Goal: Task Accomplishment & Management: Use online tool/utility

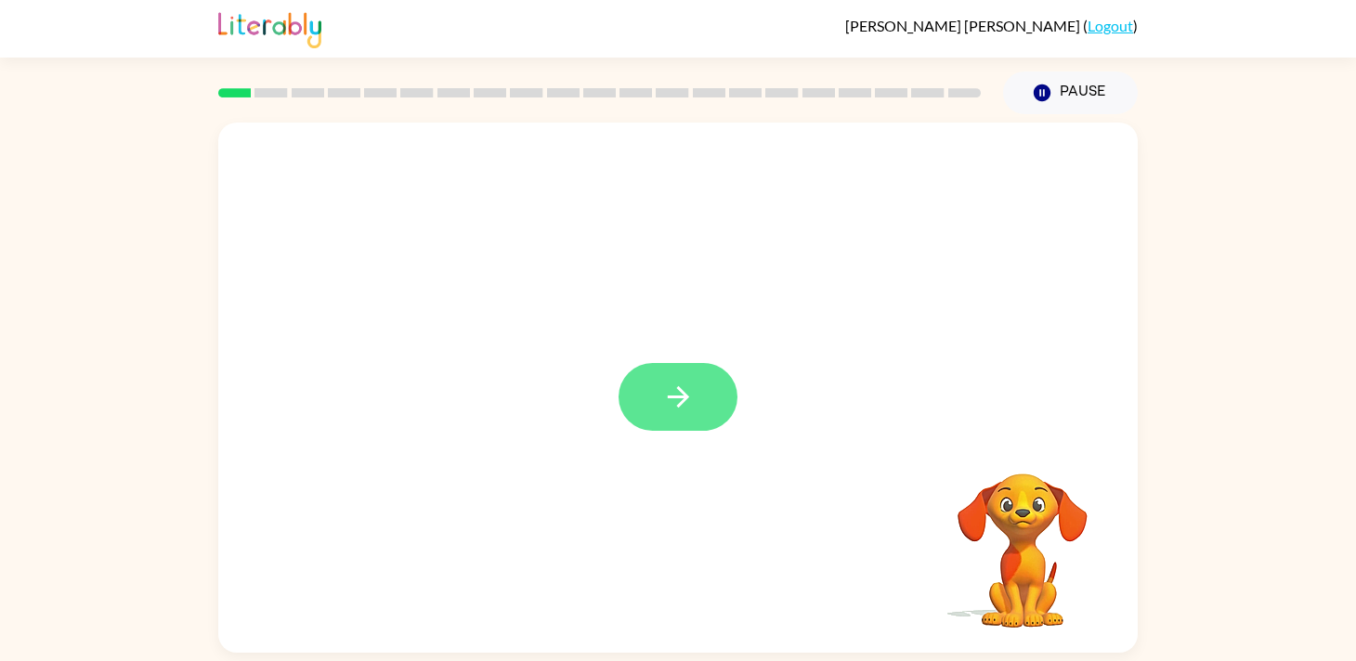
click at [663, 396] on icon "button" at bounding box center [678, 397] width 33 height 33
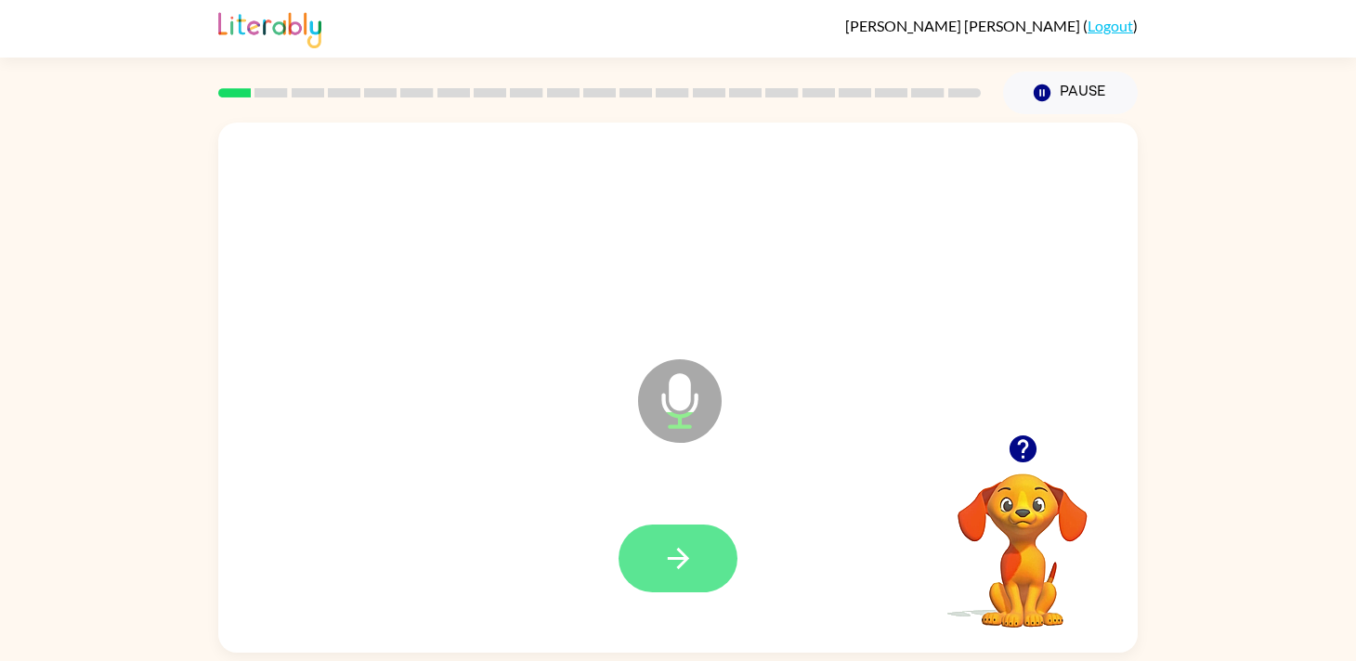
click at [662, 556] on icon "button" at bounding box center [678, 558] width 33 height 33
click at [696, 554] on button "button" at bounding box center [678, 559] width 119 height 68
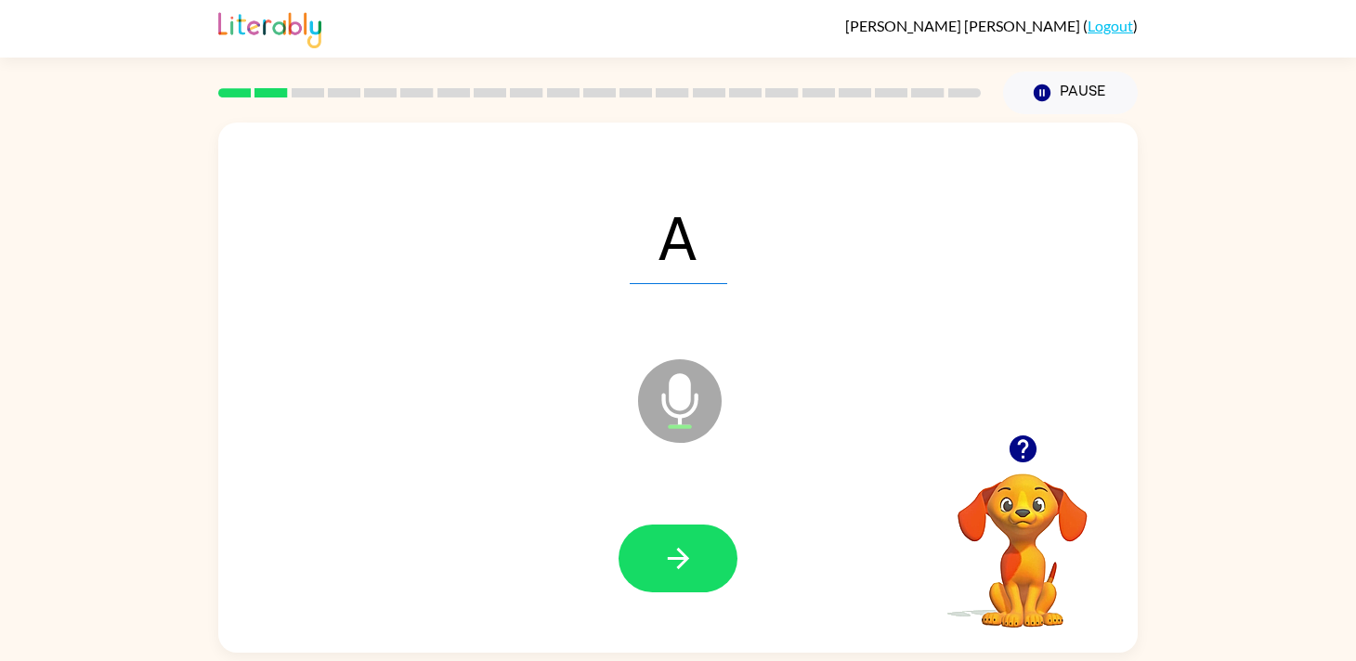
click at [696, 554] on button "button" at bounding box center [678, 559] width 119 height 68
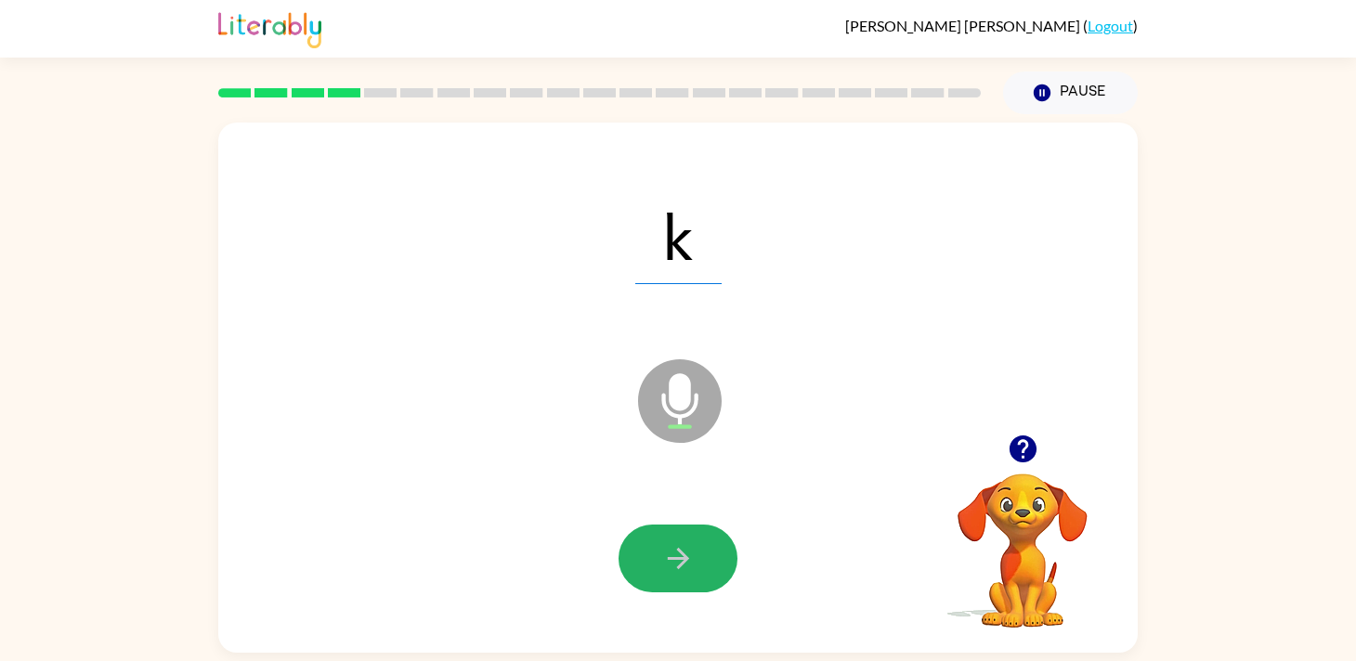
click at [696, 554] on button "button" at bounding box center [678, 559] width 119 height 68
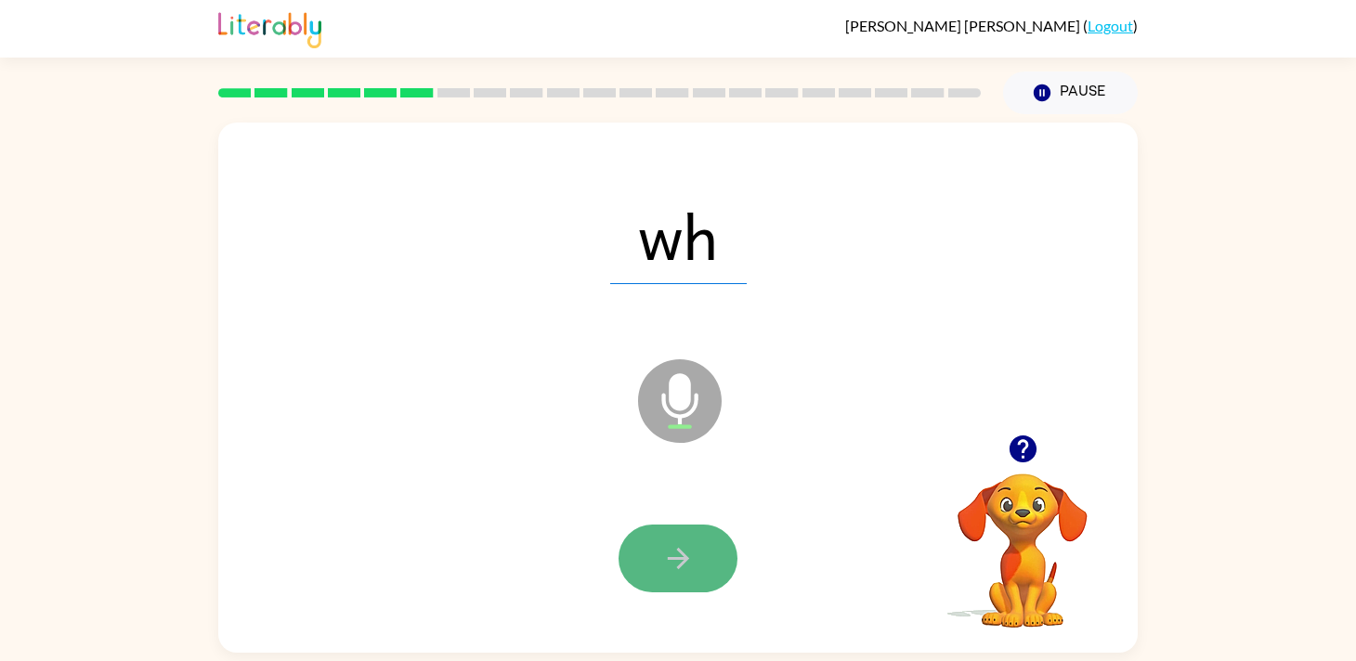
click at [682, 558] on icon "button" at bounding box center [677, 558] width 21 height 21
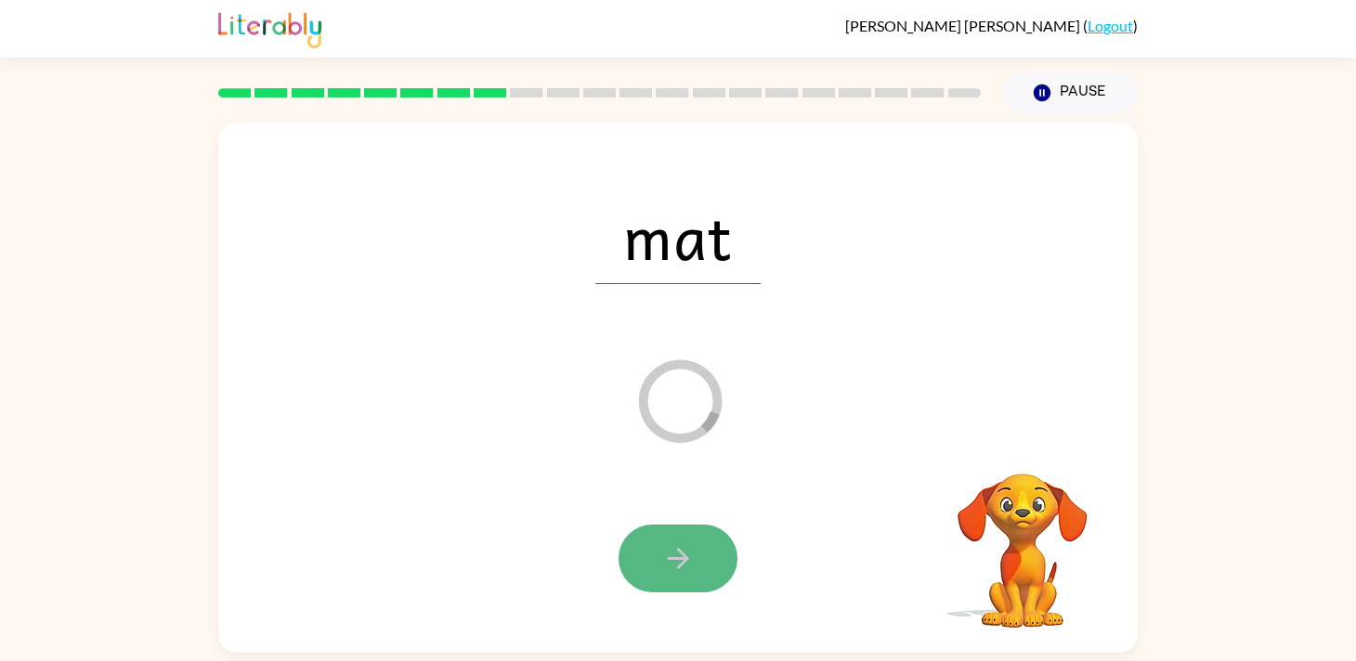
click at [699, 570] on button "button" at bounding box center [678, 559] width 119 height 68
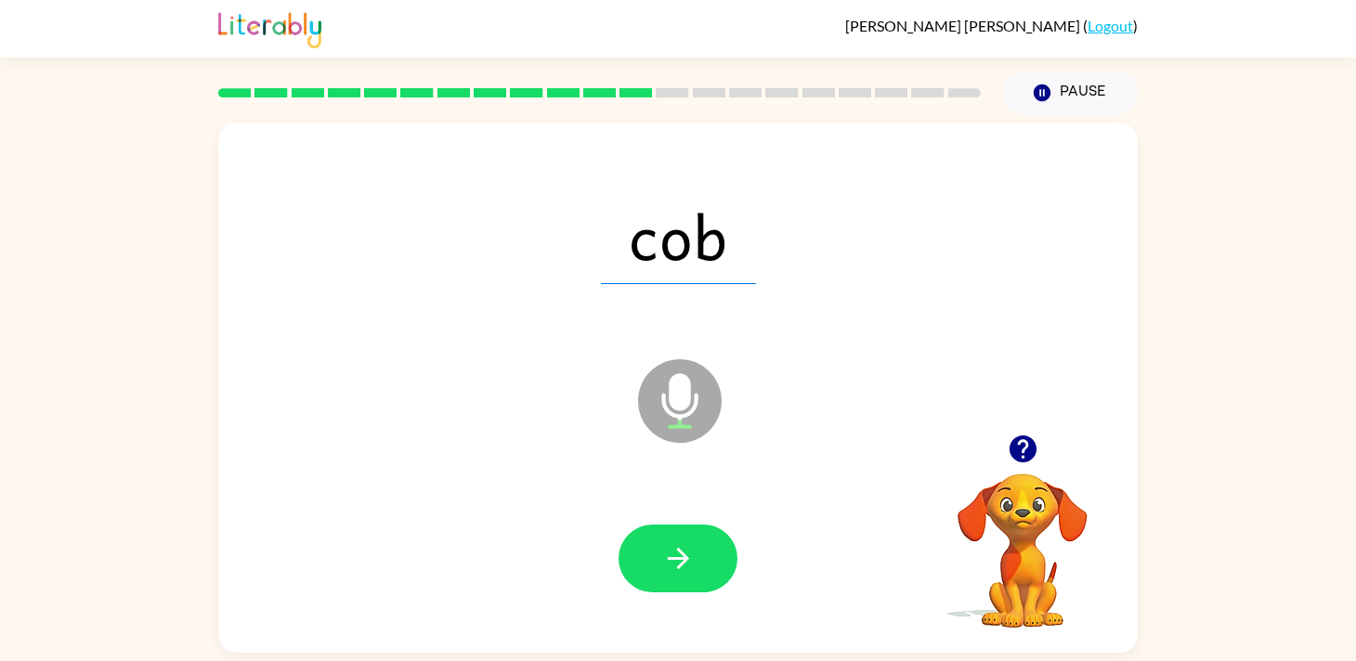
click at [699, 570] on button "button" at bounding box center [678, 559] width 119 height 68
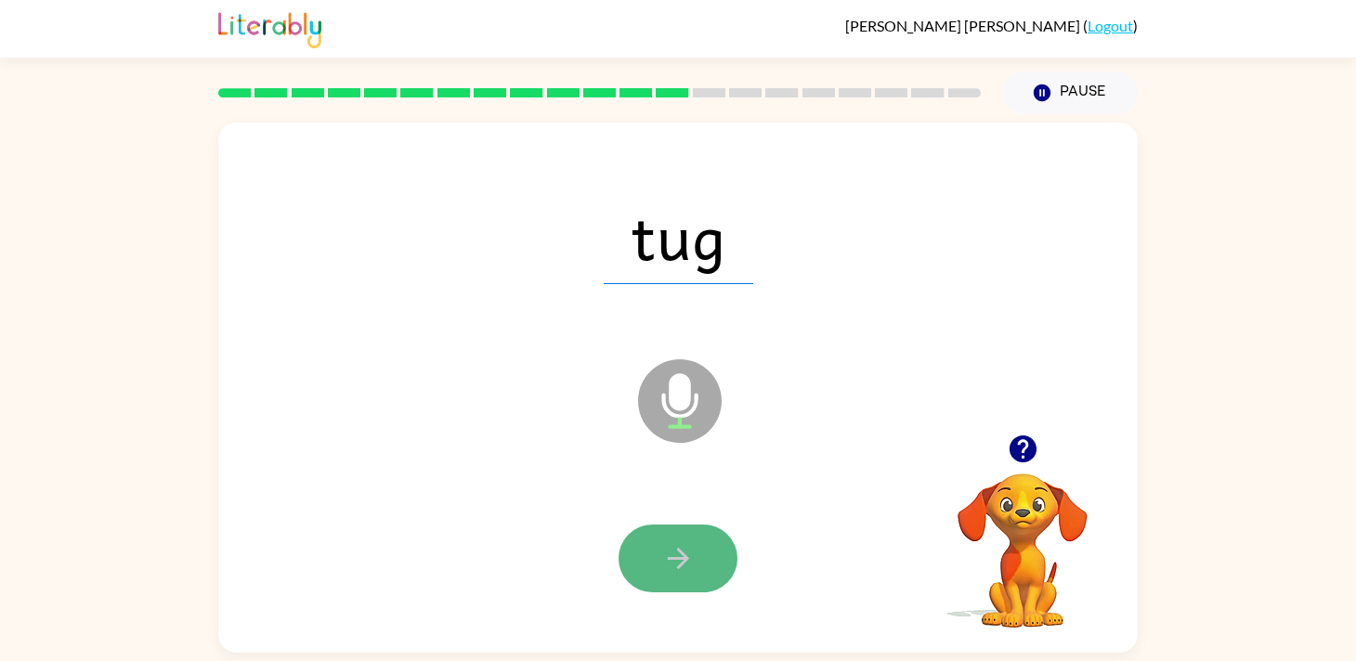
click at [709, 563] on button "button" at bounding box center [678, 559] width 119 height 68
click at [685, 557] on icon "button" at bounding box center [677, 558] width 21 height 21
click at [684, 557] on icon "button" at bounding box center [677, 558] width 21 height 21
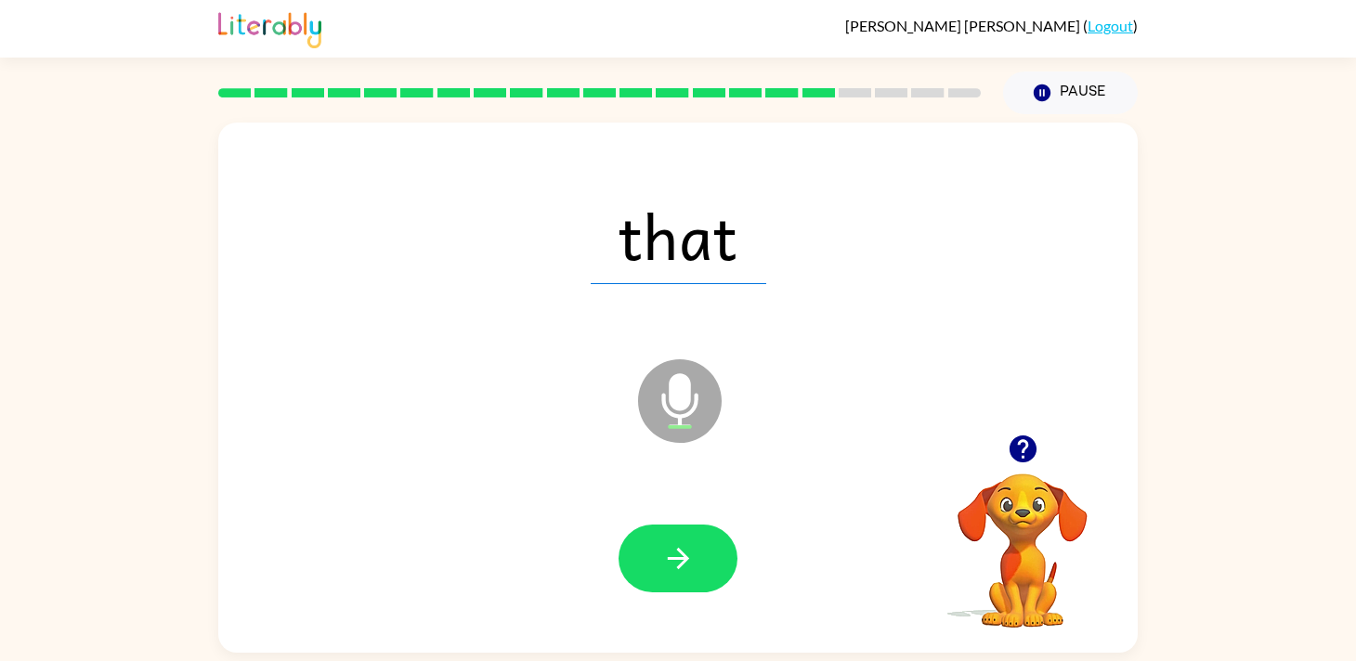
click at [684, 557] on icon "button" at bounding box center [677, 558] width 21 height 21
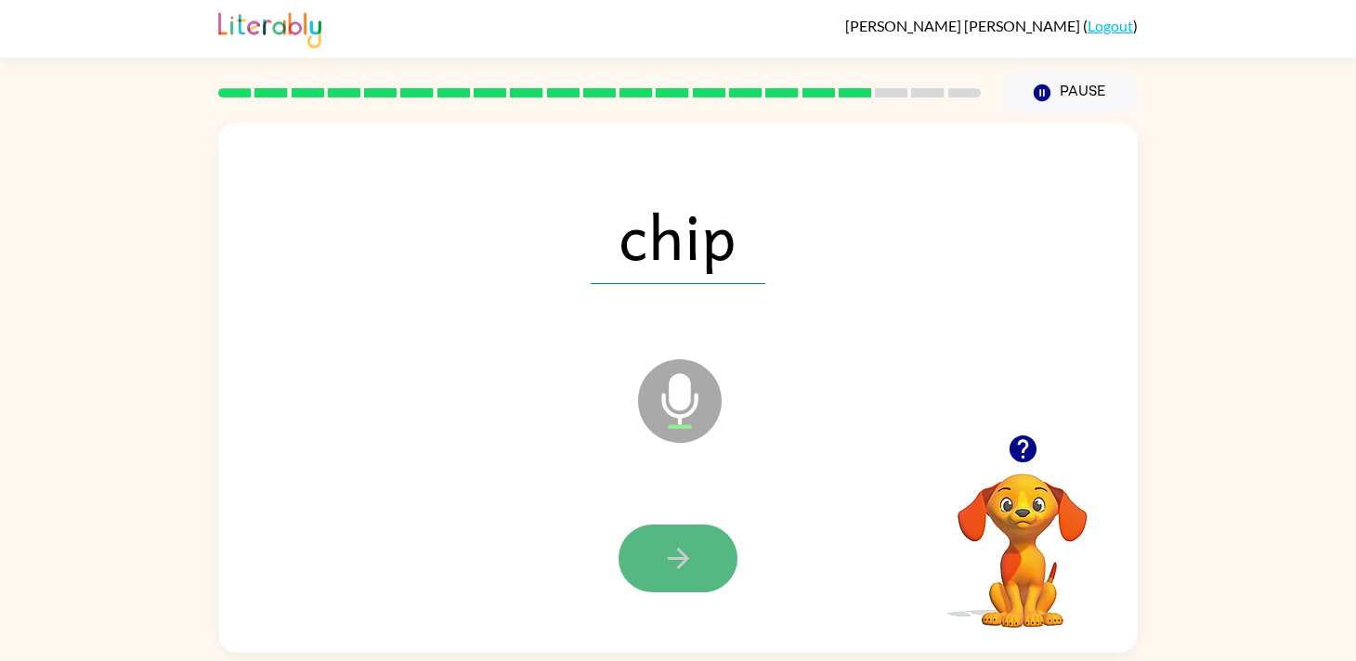
click at [684, 557] on icon "button" at bounding box center [677, 558] width 21 height 21
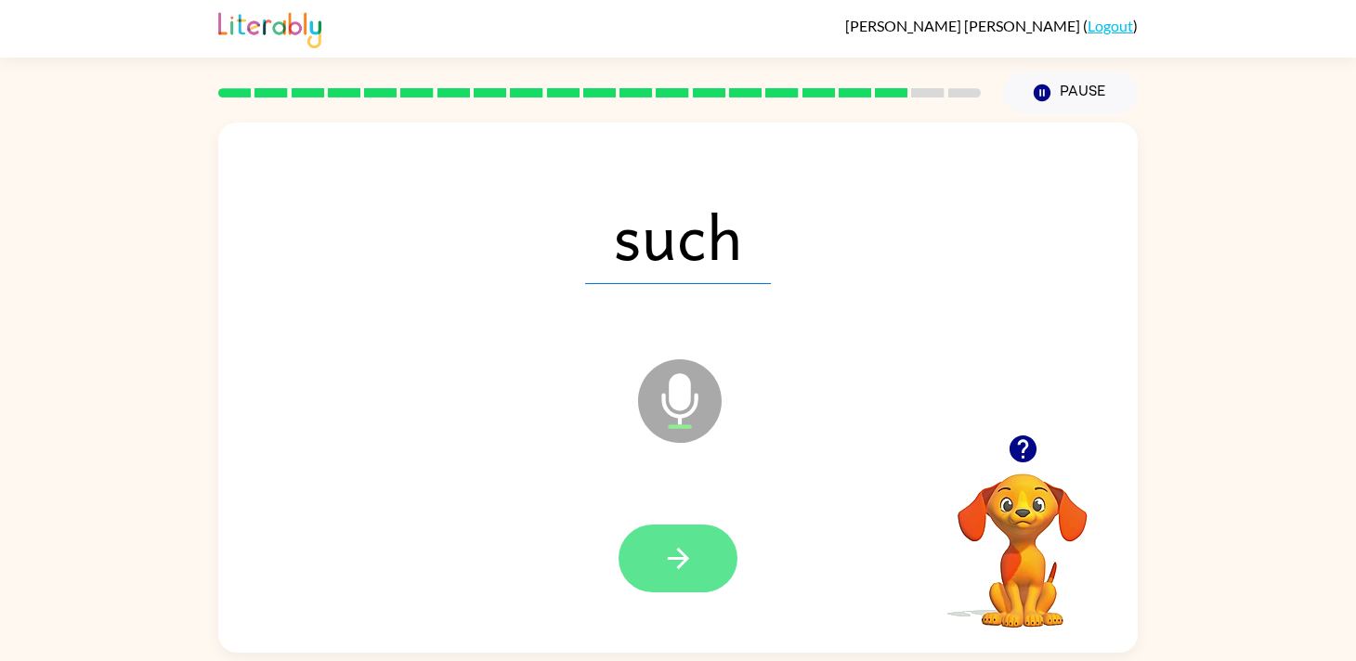
click at [684, 559] on icon "button" at bounding box center [677, 558] width 21 height 21
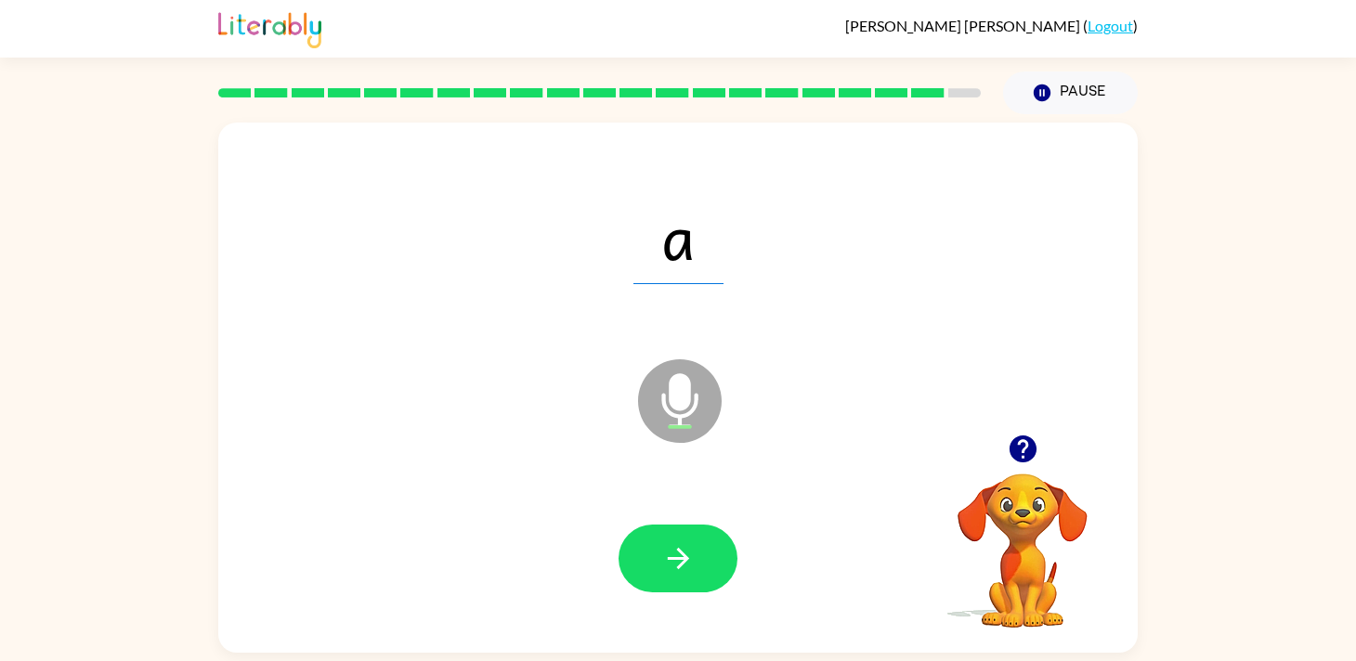
click at [684, 559] on icon "button" at bounding box center [677, 558] width 21 height 21
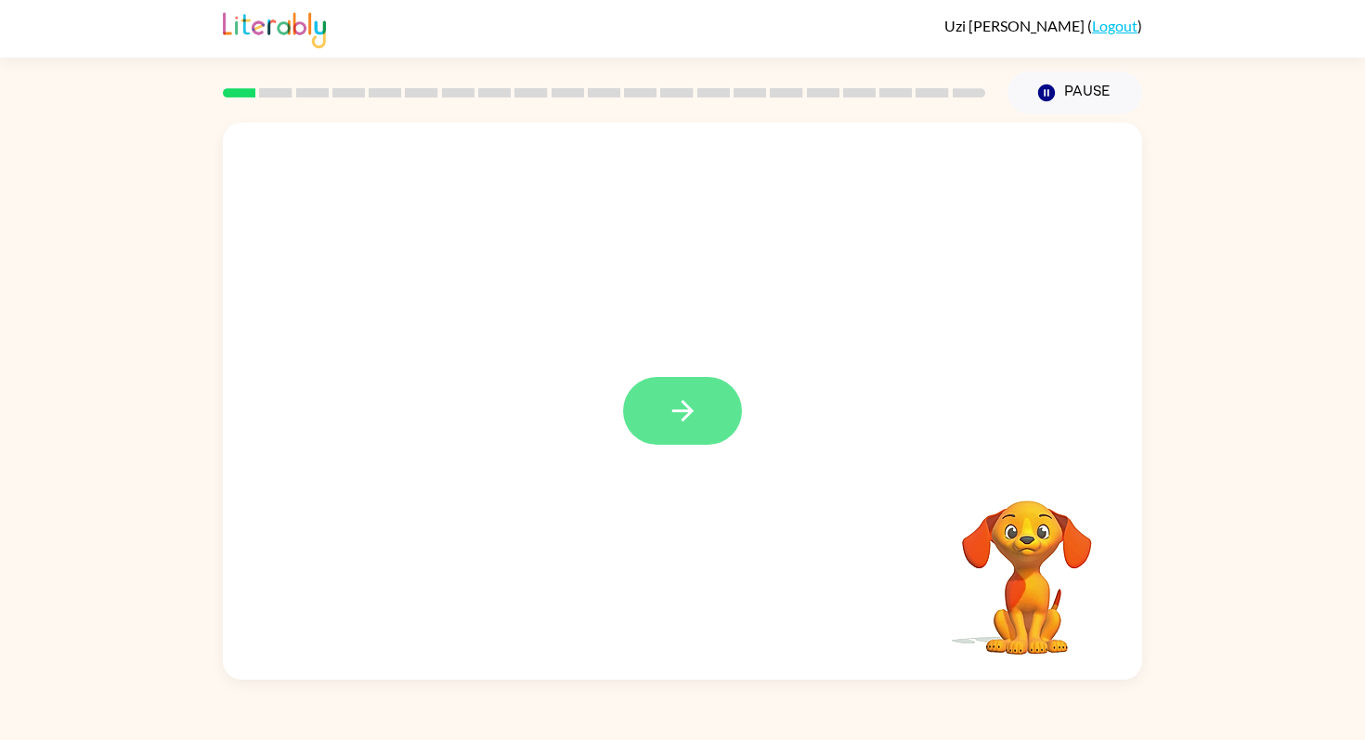
click at [686, 434] on button "button" at bounding box center [682, 411] width 119 height 68
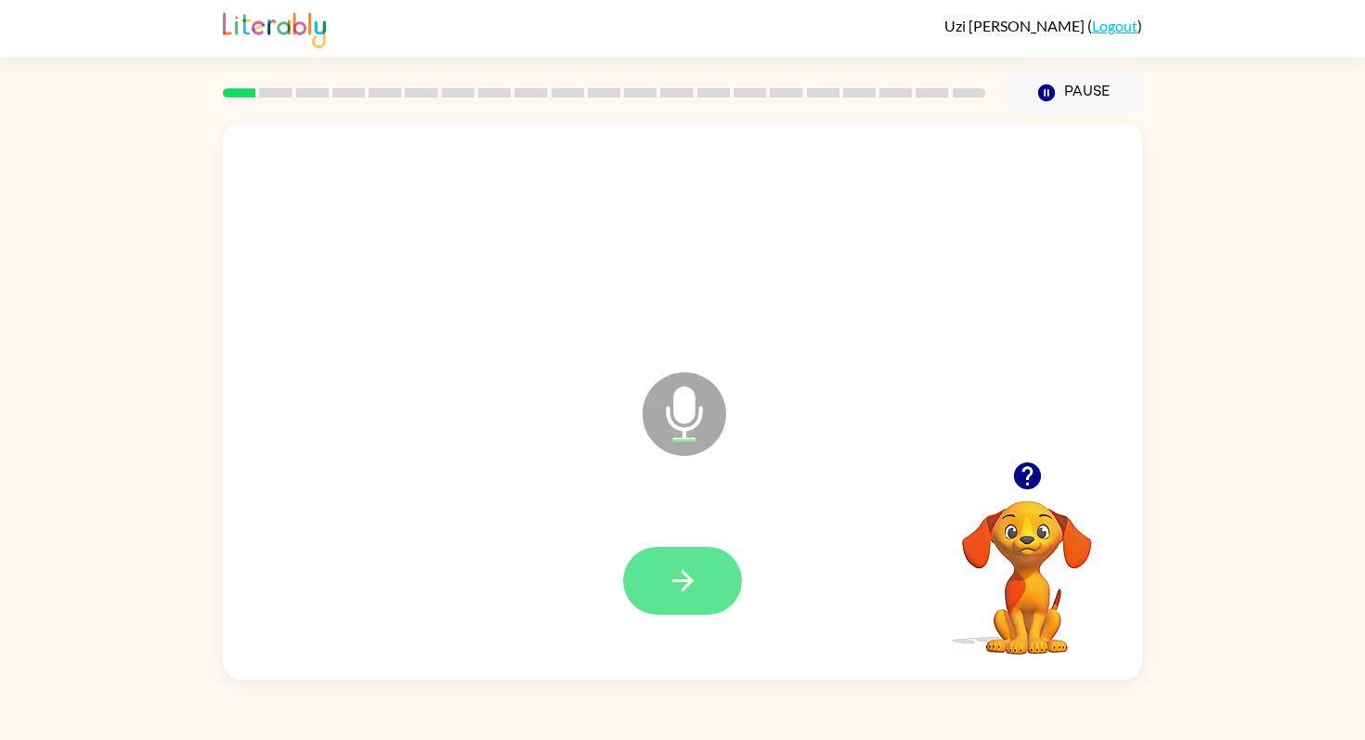
click at [663, 591] on button "button" at bounding box center [682, 581] width 119 height 68
click at [664, 593] on button "button" at bounding box center [682, 581] width 119 height 68
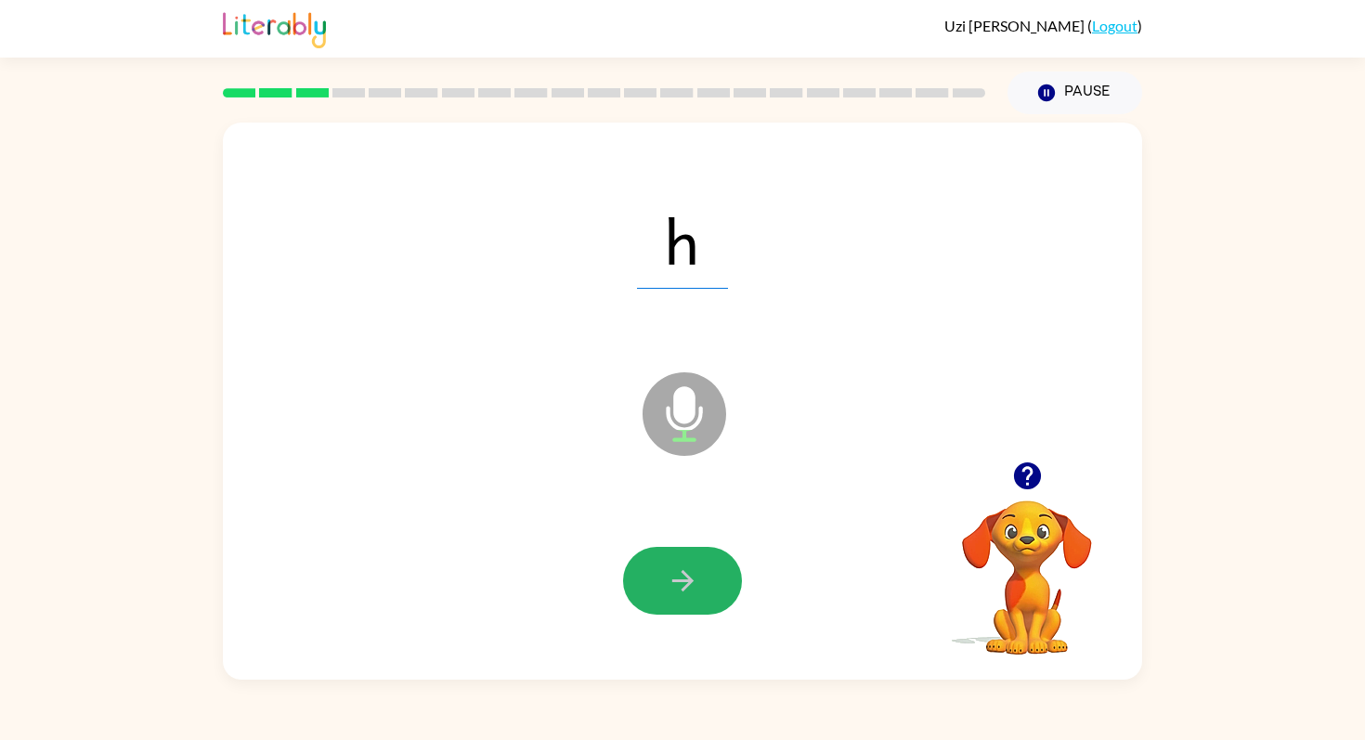
click at [664, 593] on button "button" at bounding box center [682, 581] width 119 height 68
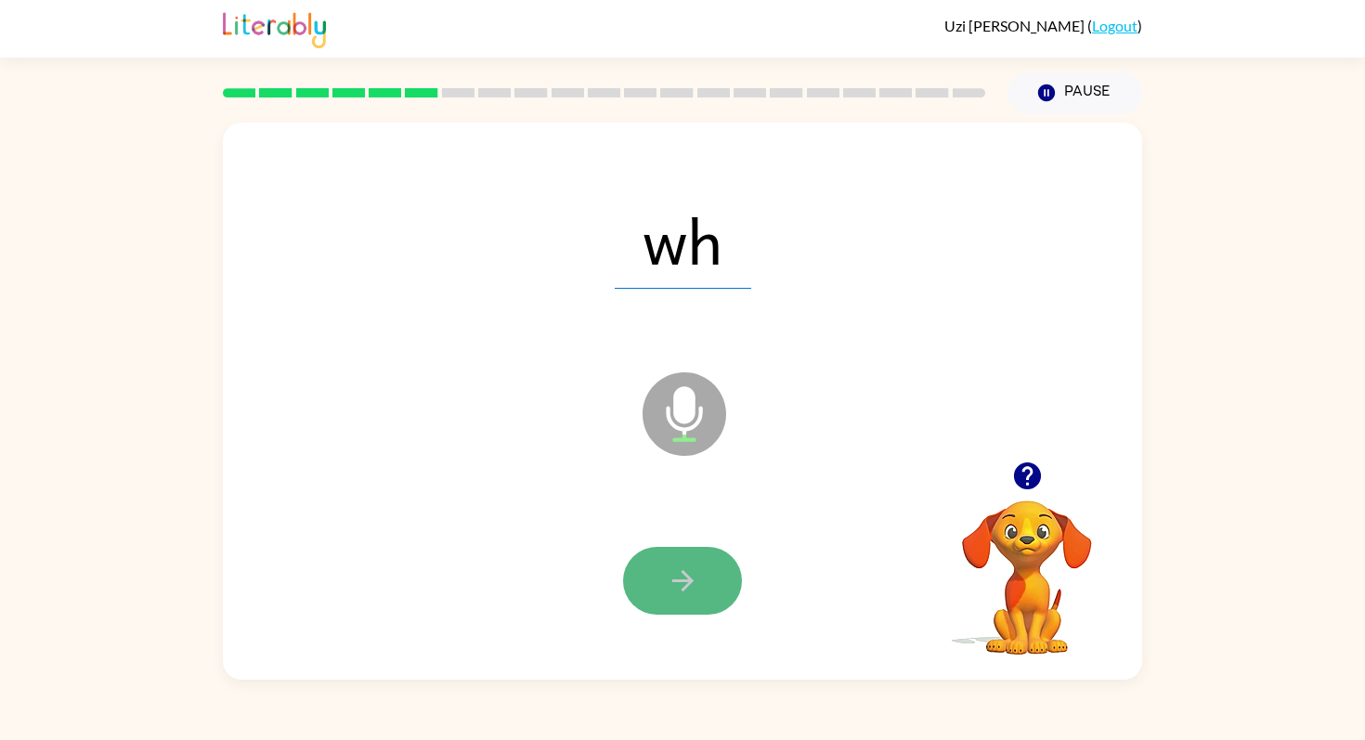
click at [700, 597] on button "button" at bounding box center [682, 581] width 119 height 68
click at [694, 597] on button "button" at bounding box center [682, 581] width 119 height 68
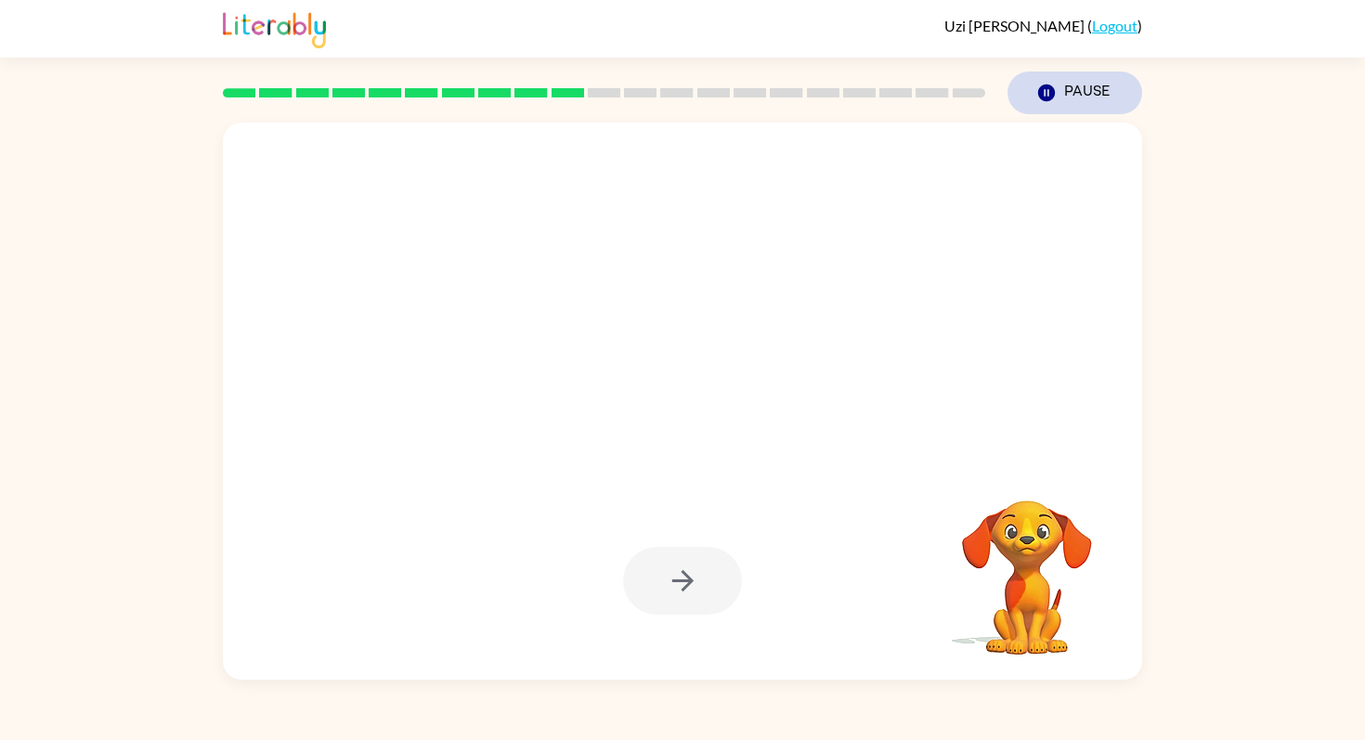
click at [1101, 92] on button "Pause Pause" at bounding box center [1075, 93] width 135 height 43
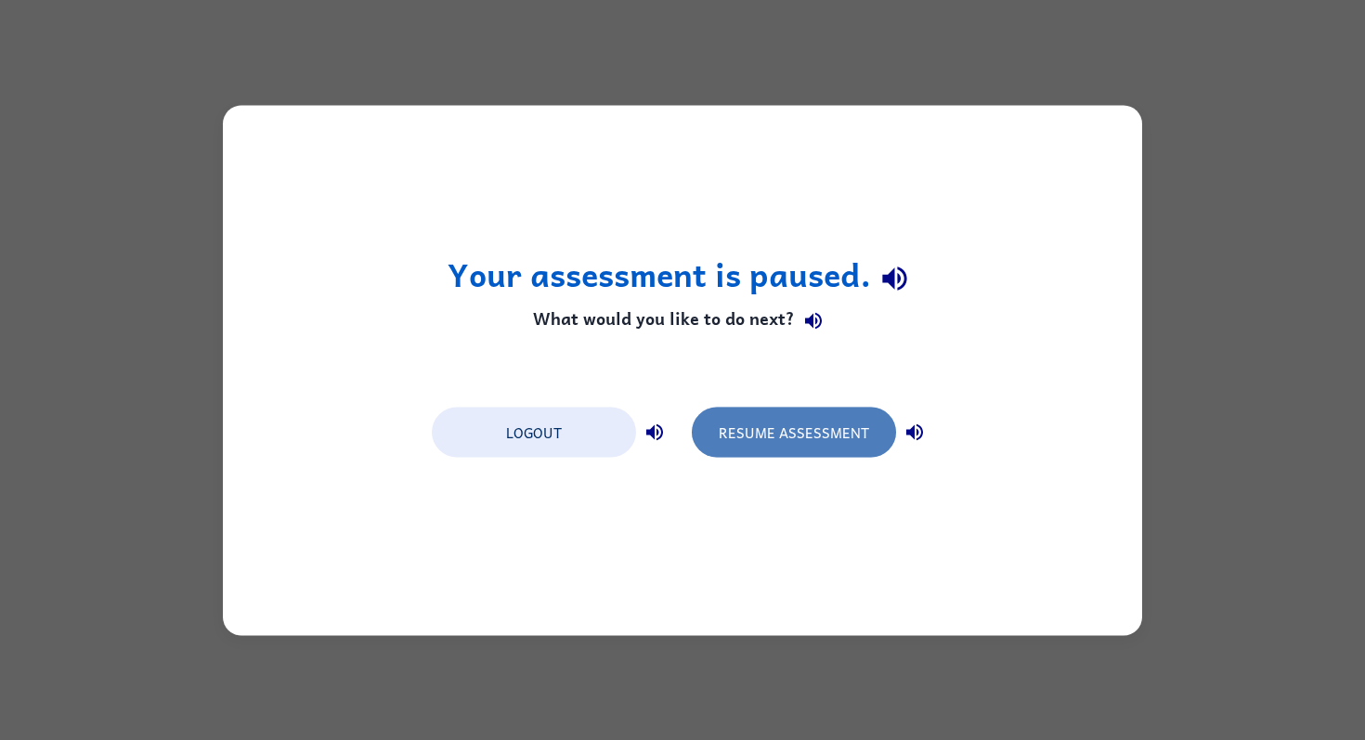
click at [805, 436] on button "Resume Assessment" at bounding box center [794, 432] width 204 height 50
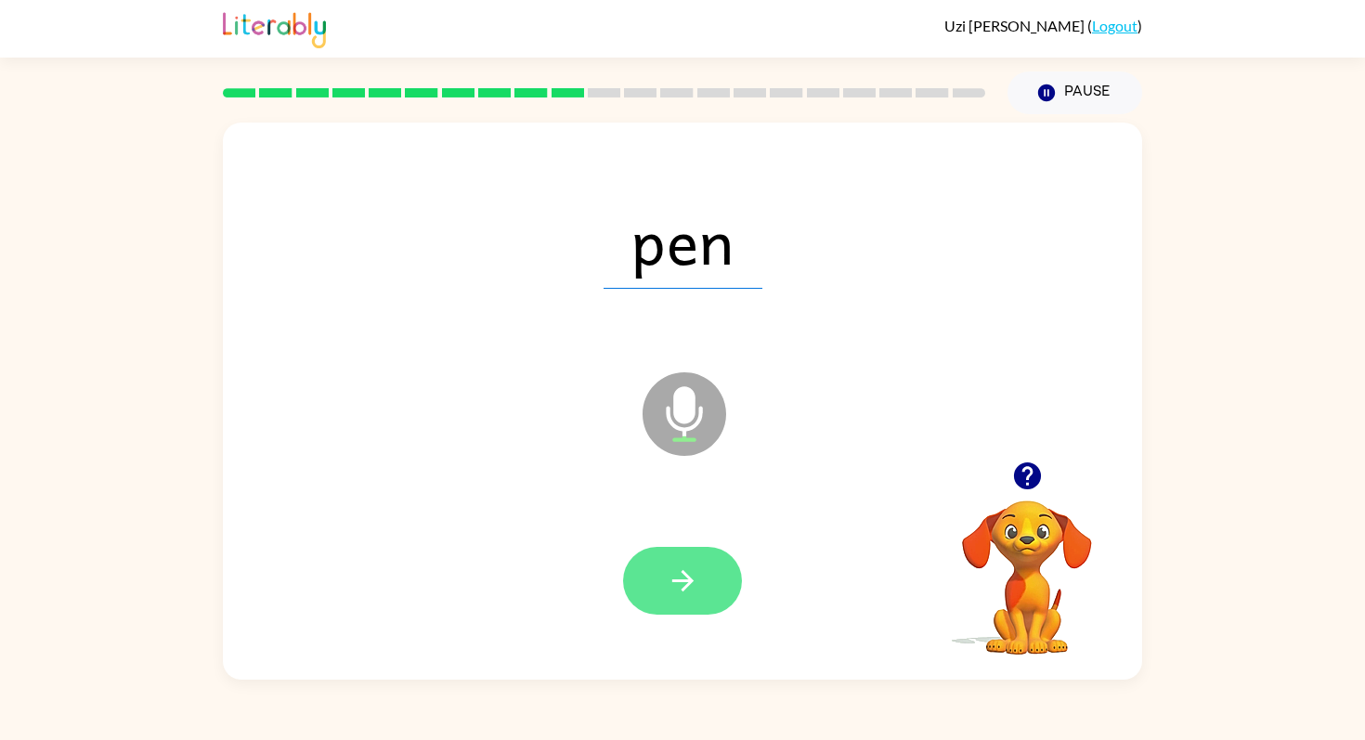
click at [688, 581] on icon "button" at bounding box center [681, 580] width 21 height 21
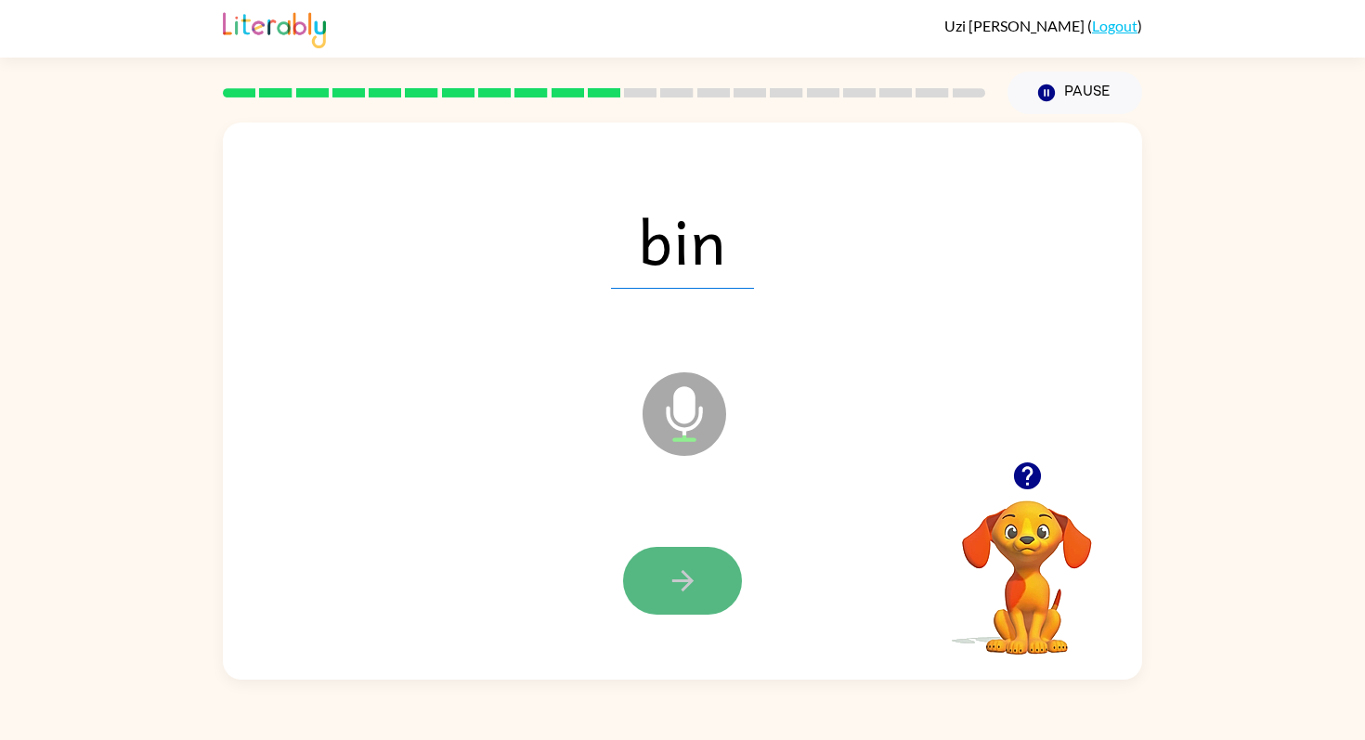
click at [637, 585] on button "button" at bounding box center [682, 581] width 119 height 68
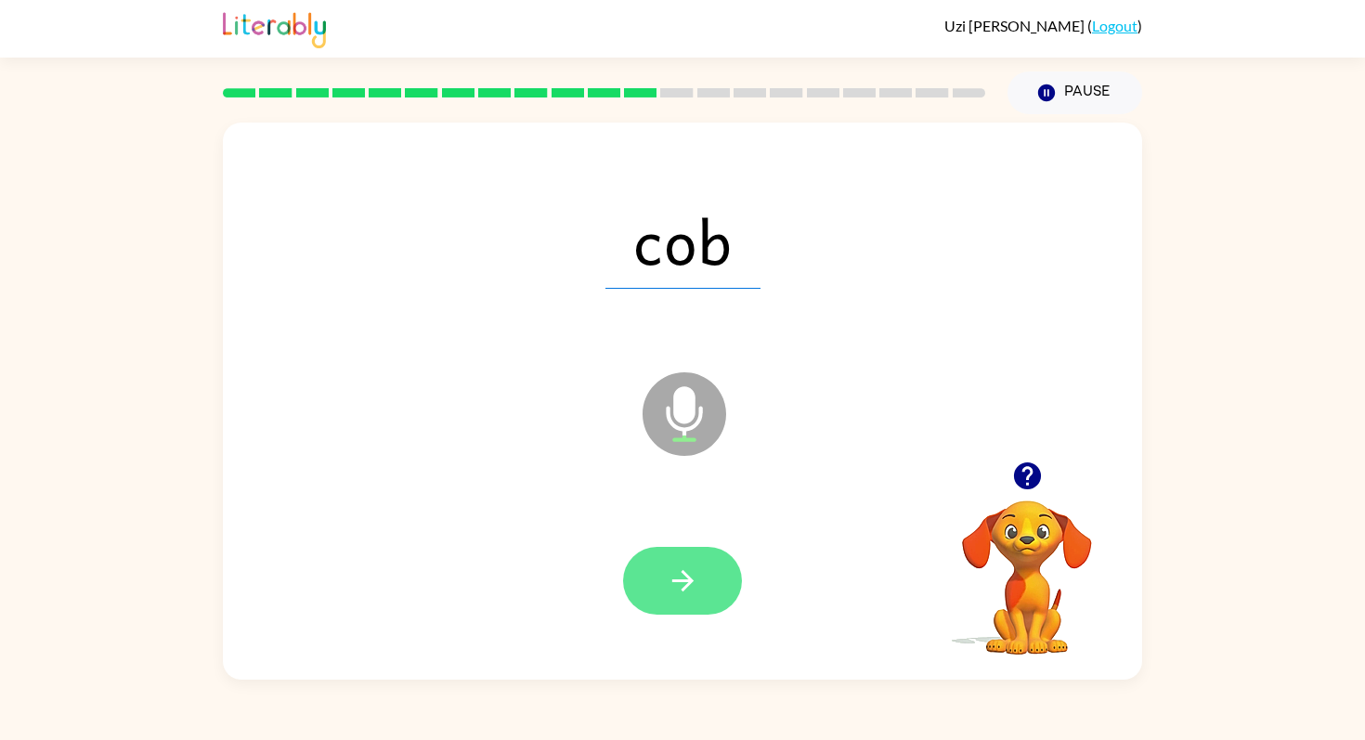
click at [639, 580] on button "button" at bounding box center [682, 581] width 119 height 68
click at [678, 593] on icon "button" at bounding box center [683, 581] width 33 height 33
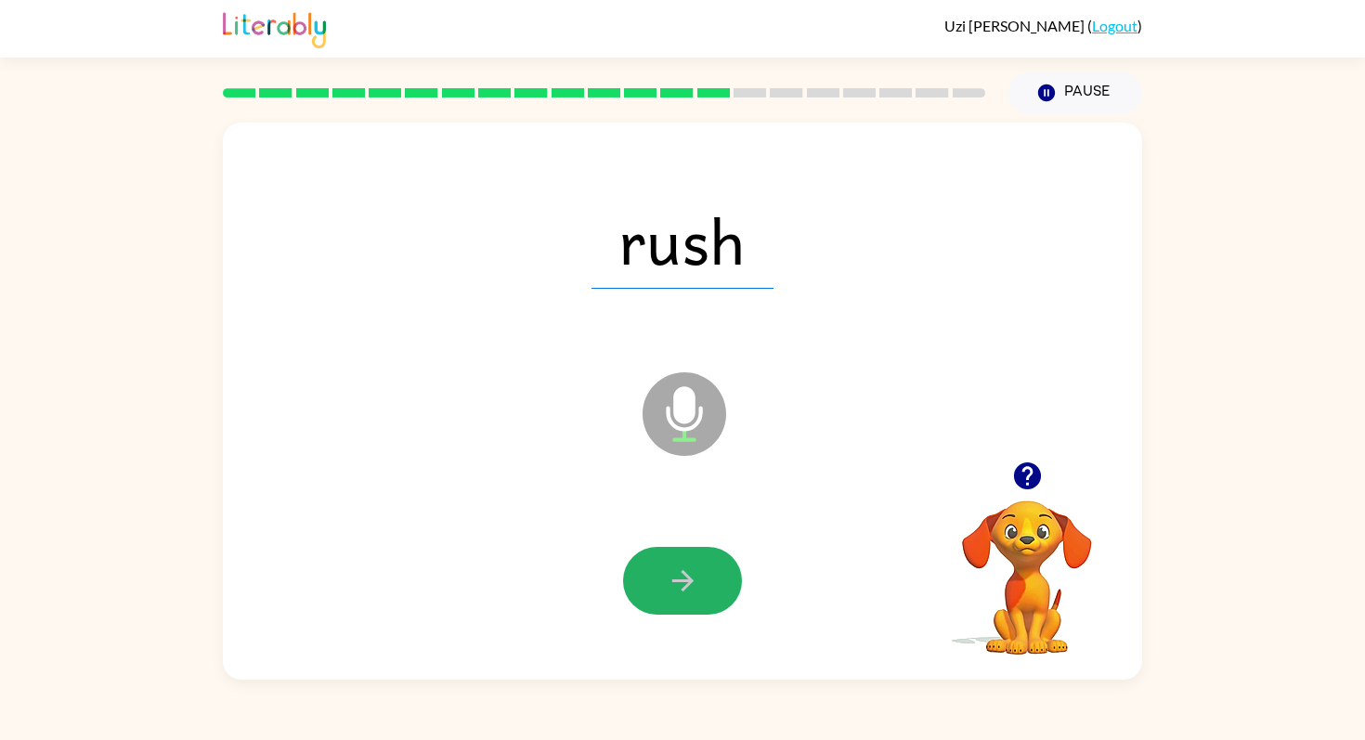
click at [678, 593] on icon "button" at bounding box center [683, 581] width 33 height 33
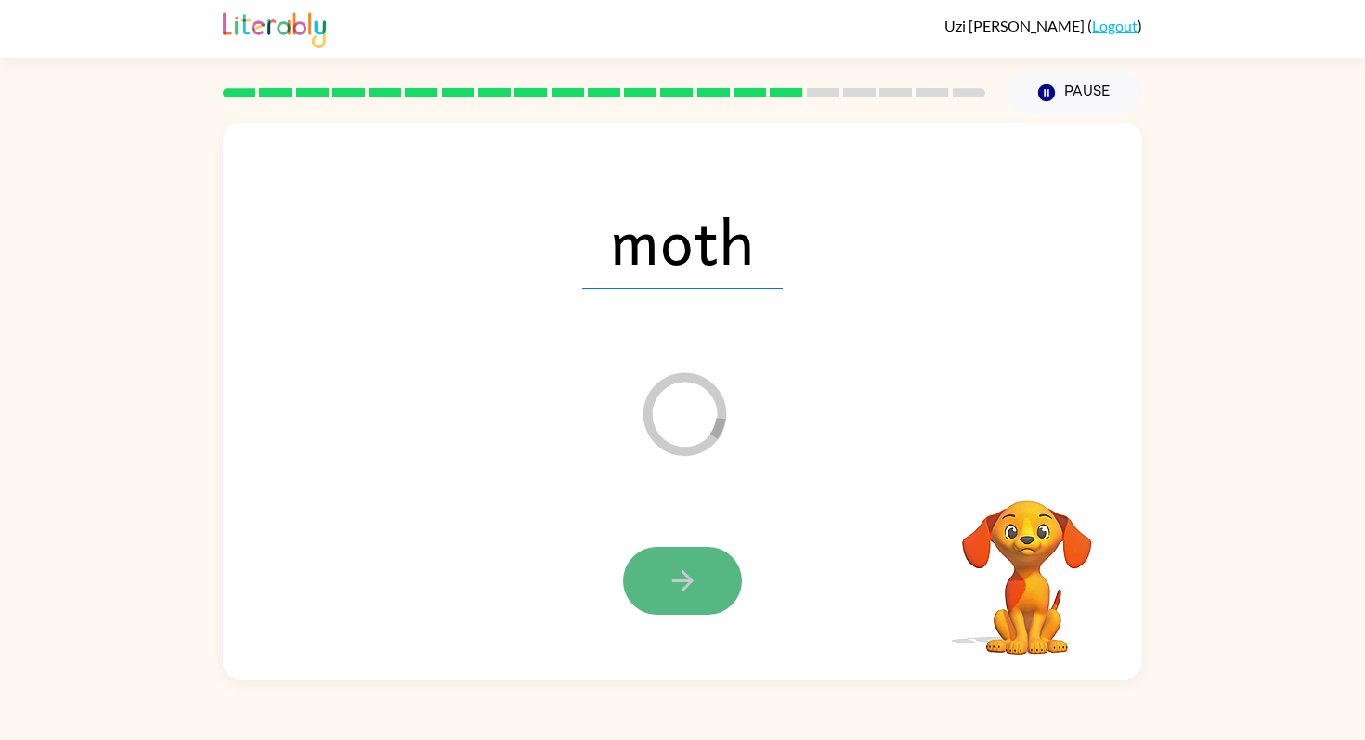
click at [671, 590] on icon "button" at bounding box center [683, 581] width 33 height 33
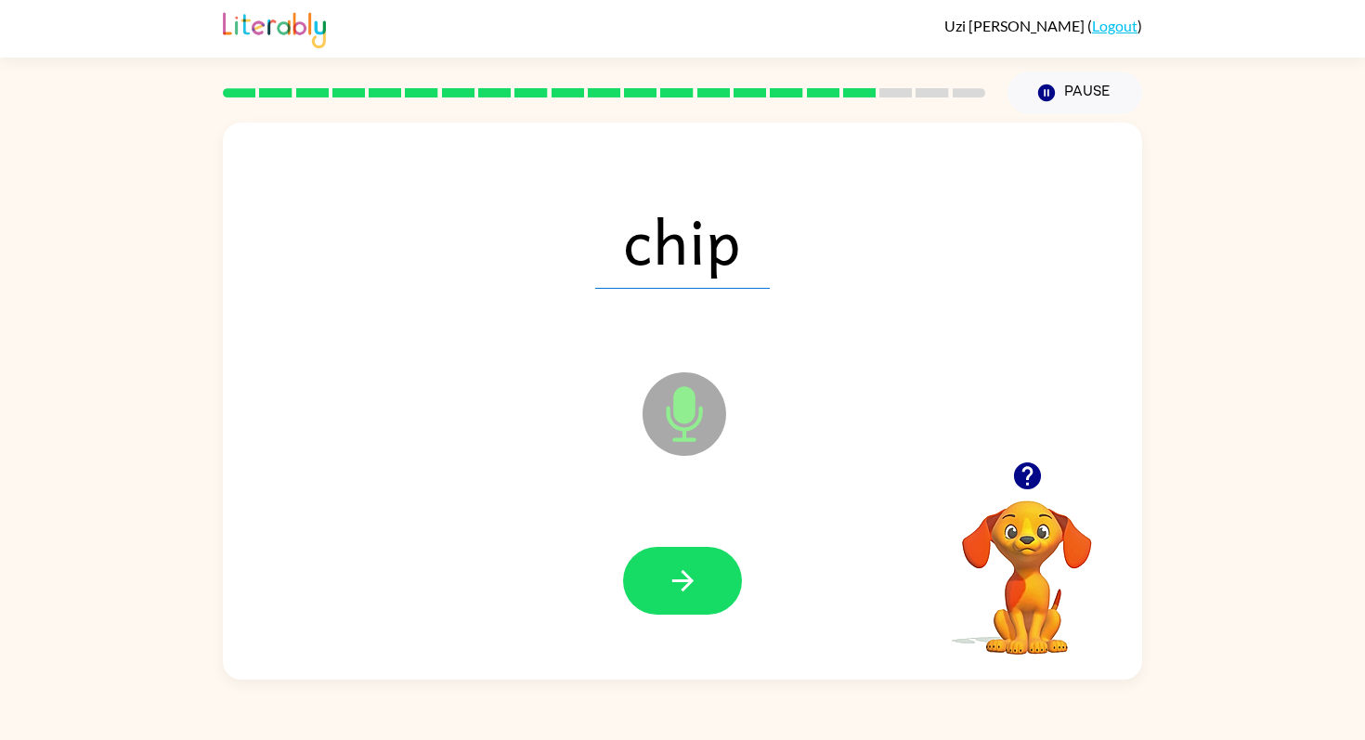
click at [711, 295] on div "chip" at bounding box center [682, 240] width 882 height 161
click at [658, 589] on button "button" at bounding box center [682, 581] width 119 height 68
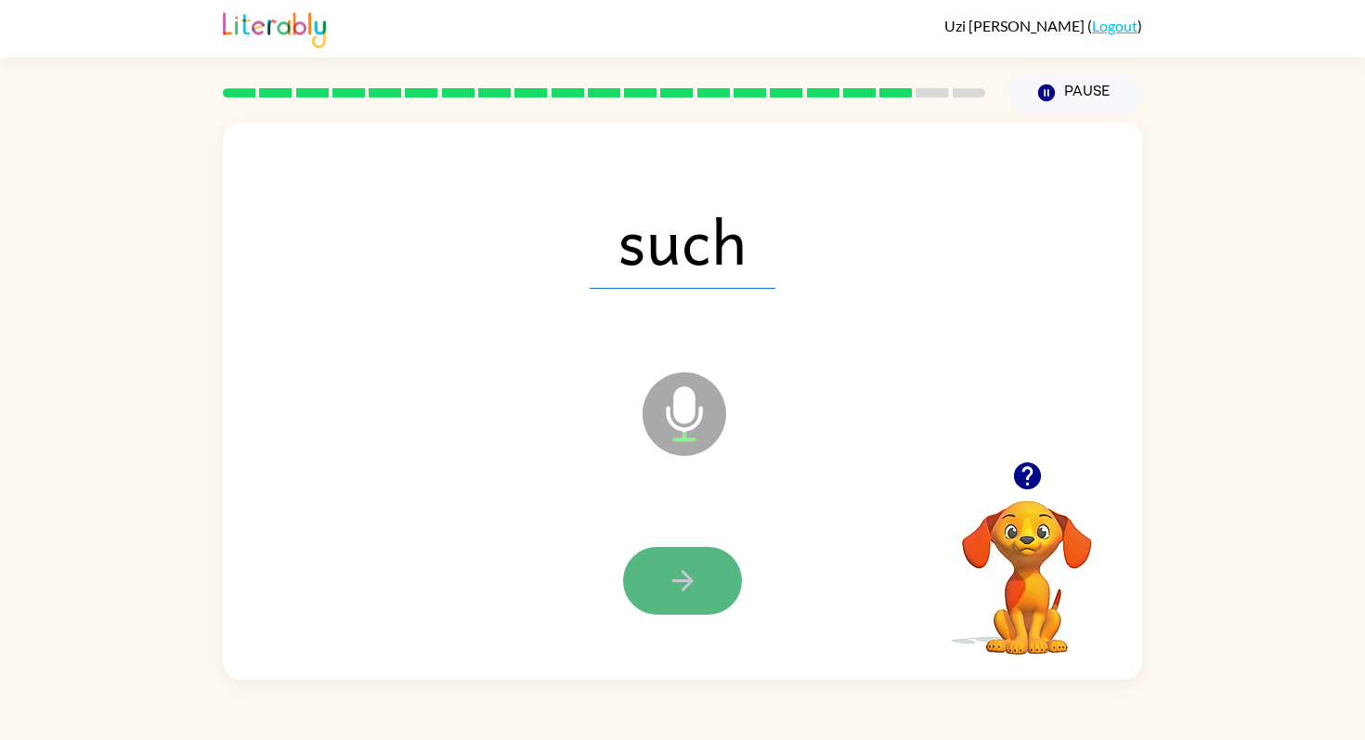
click at [693, 578] on icon "button" at bounding box center [683, 581] width 33 height 33
click at [724, 587] on button "button" at bounding box center [682, 581] width 119 height 68
